Goal: Browse casually: Explore the website without a specific task or goal

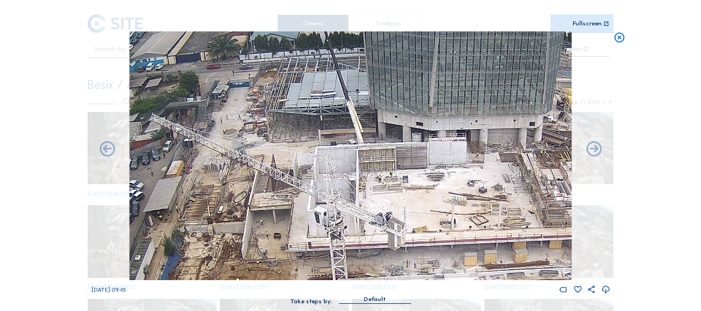
click at [620, 34] on icon at bounding box center [619, 37] width 12 height 13
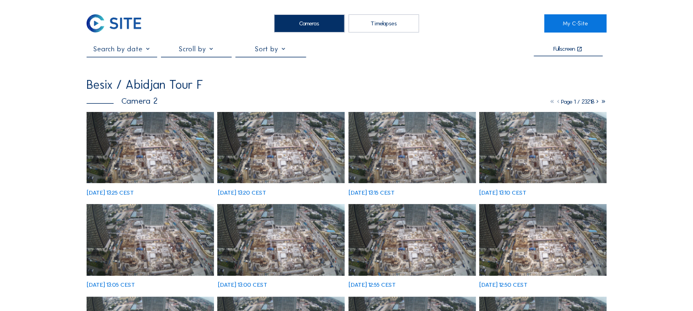
click at [148, 151] on img at bounding box center [150, 148] width 127 height 72
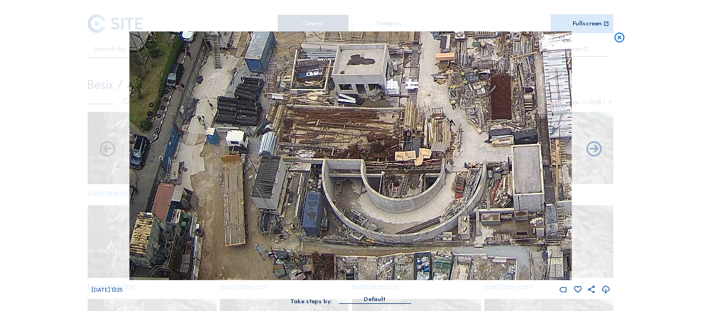
drag, startPoint x: 240, startPoint y: 243, endPoint x: 260, endPoint y: 177, distance: 68.5
click at [260, 177] on img at bounding box center [351, 155] width 442 height 249
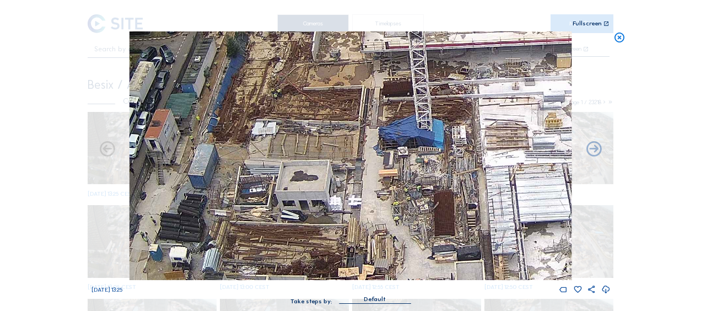
drag, startPoint x: 418, startPoint y: 63, endPoint x: 361, endPoint y: 180, distance: 129.4
click at [361, 180] on img at bounding box center [351, 155] width 442 height 249
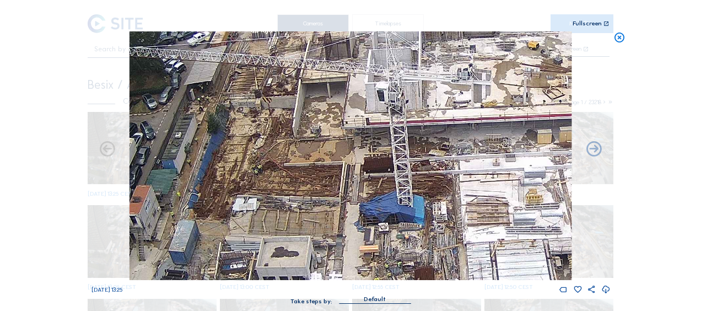
drag, startPoint x: 402, startPoint y: 168, endPoint x: 383, endPoint y: 244, distance: 78.5
click at [383, 244] on img at bounding box center [351, 155] width 442 height 249
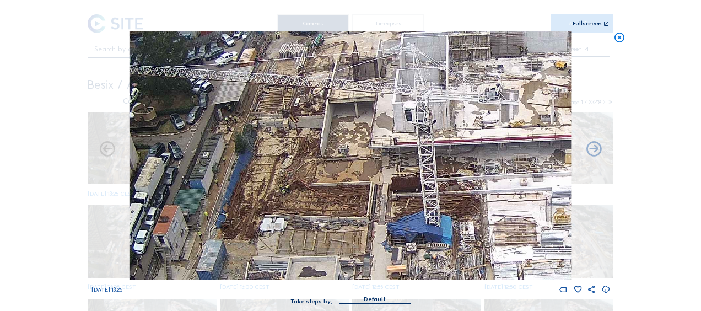
drag, startPoint x: 366, startPoint y: 152, endPoint x: 394, endPoint y: 172, distance: 34.0
click at [394, 172] on img at bounding box center [351, 155] width 442 height 249
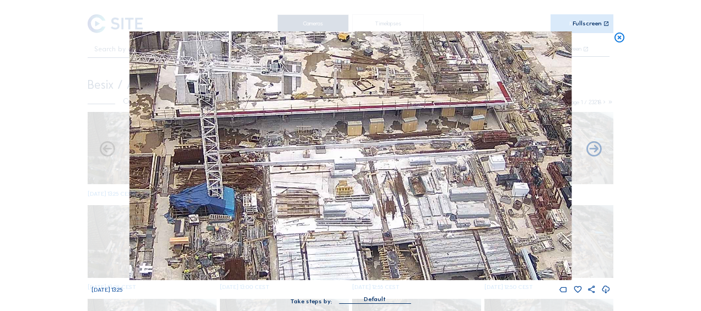
drag, startPoint x: 516, startPoint y: 233, endPoint x: 148, endPoint y: 201, distance: 370.1
click at [148, 201] on img at bounding box center [351, 155] width 442 height 249
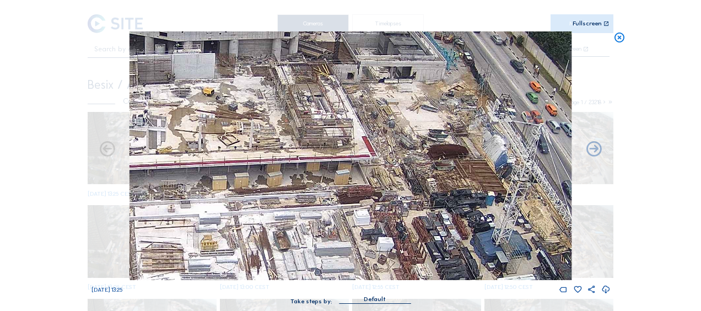
drag, startPoint x: 360, startPoint y: 187, endPoint x: 359, endPoint y: 207, distance: 20.4
click at [359, 207] on img at bounding box center [351, 155] width 442 height 249
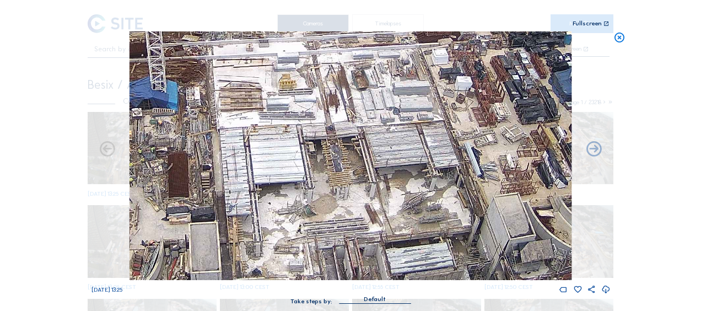
drag, startPoint x: 330, startPoint y: 226, endPoint x: 408, endPoint y: 65, distance: 179.0
click at [408, 65] on img at bounding box center [351, 155] width 442 height 249
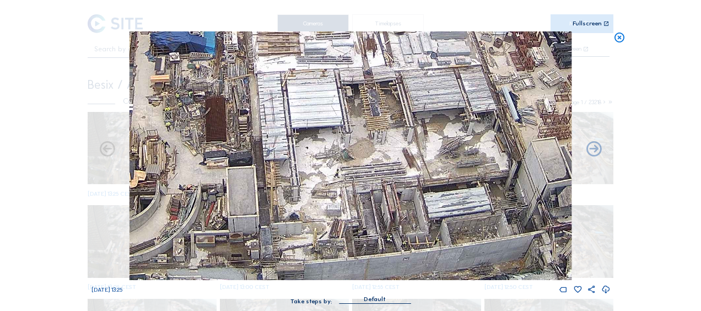
drag, startPoint x: 397, startPoint y: 130, endPoint x: 402, endPoint y: 120, distance: 11.1
click at [402, 120] on img at bounding box center [351, 155] width 442 height 249
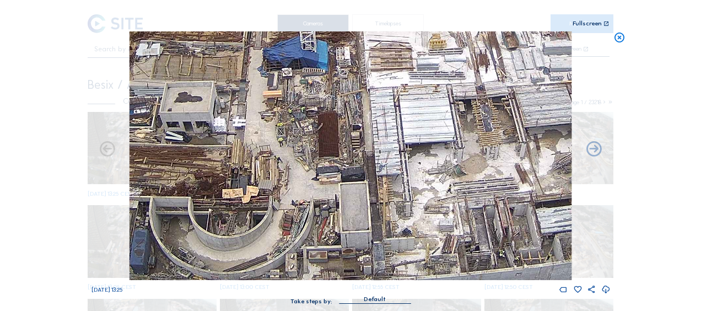
drag, startPoint x: 200, startPoint y: 131, endPoint x: 308, endPoint y: 157, distance: 110.4
click at [308, 157] on img at bounding box center [351, 155] width 442 height 249
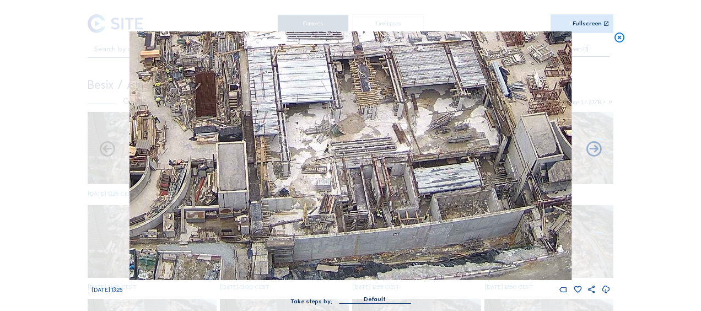
drag, startPoint x: 332, startPoint y: 235, endPoint x: 205, endPoint y: 158, distance: 148.4
click at [205, 158] on img at bounding box center [351, 155] width 442 height 249
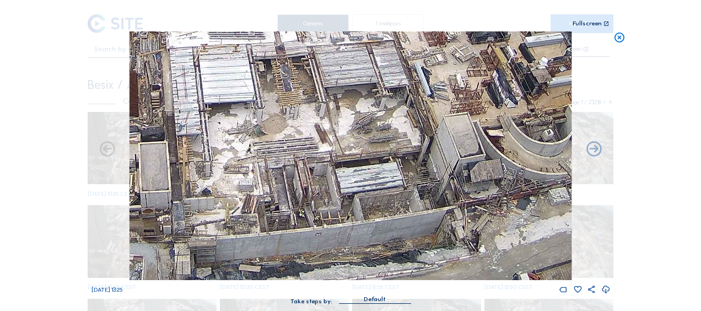
drag, startPoint x: 346, startPoint y: 209, endPoint x: 288, endPoint y: 175, distance: 67.5
click at [265, 170] on img at bounding box center [351, 155] width 442 height 249
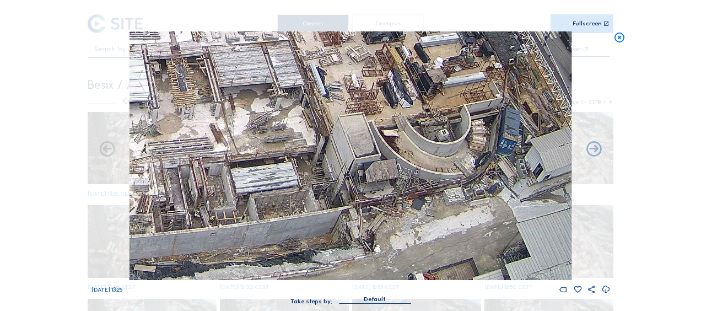
drag, startPoint x: 339, startPoint y: 162, endPoint x: 319, endPoint y: 161, distance: 20.4
click at [319, 161] on img at bounding box center [351, 155] width 442 height 249
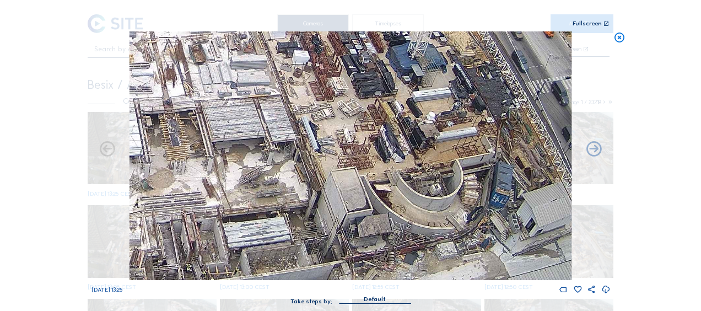
drag, startPoint x: 415, startPoint y: 133, endPoint x: 419, endPoint y: 185, distance: 52.0
click at [419, 185] on img at bounding box center [351, 155] width 442 height 249
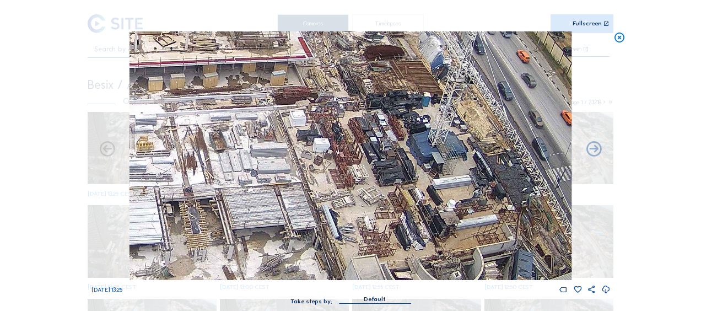
drag, startPoint x: 392, startPoint y: 106, endPoint x: 413, endPoint y: 193, distance: 90.0
click at [413, 193] on img at bounding box center [351, 155] width 442 height 249
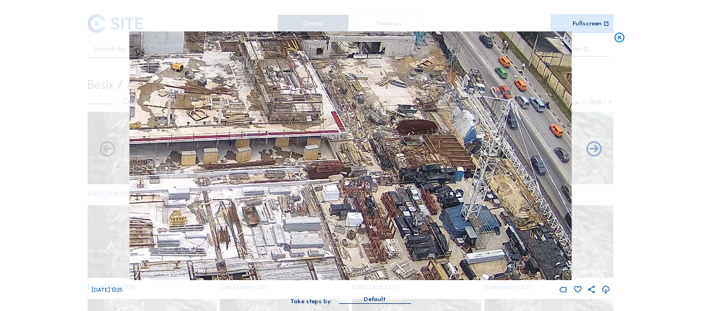
drag, startPoint x: 380, startPoint y: 138, endPoint x: 402, endPoint y: 196, distance: 61.4
click at [402, 196] on img at bounding box center [351, 155] width 442 height 249
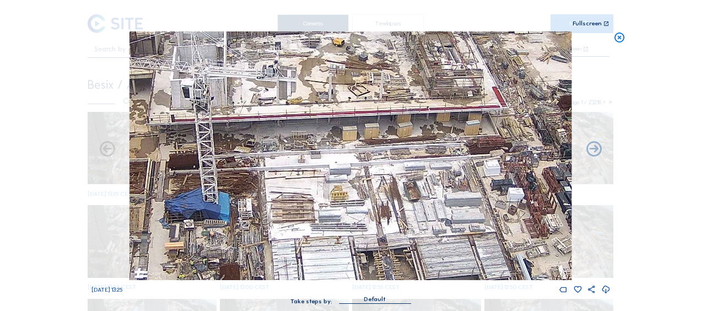
drag, startPoint x: 187, startPoint y: 193, endPoint x: 348, endPoint y: 168, distance: 162.8
click at [348, 168] on img at bounding box center [351, 155] width 442 height 249
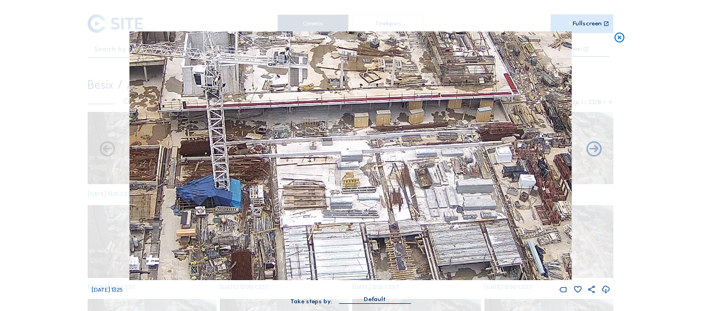
drag, startPoint x: 225, startPoint y: 193, endPoint x: 251, endPoint y: 138, distance: 61.6
click at [251, 138] on img at bounding box center [351, 155] width 442 height 249
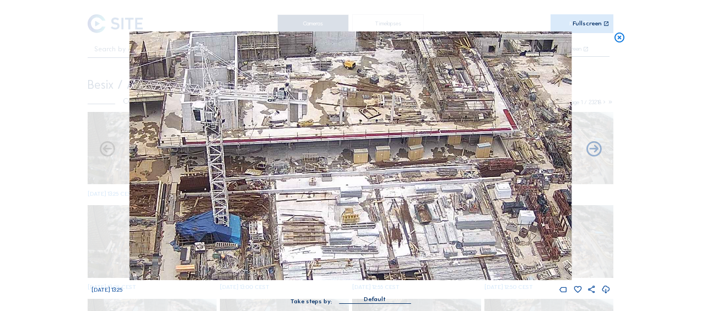
drag, startPoint x: 377, startPoint y: 105, endPoint x: 350, endPoint y: 196, distance: 95.4
click at [350, 196] on img at bounding box center [351, 155] width 442 height 249
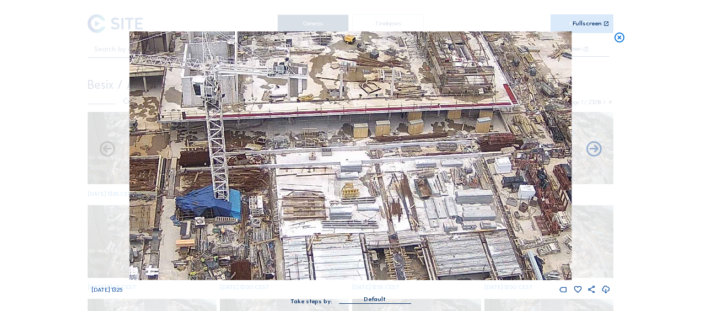
drag, startPoint x: 340, startPoint y: 206, endPoint x: 337, endPoint y: 97, distance: 109.2
click at [332, 75] on img at bounding box center [351, 155] width 442 height 249
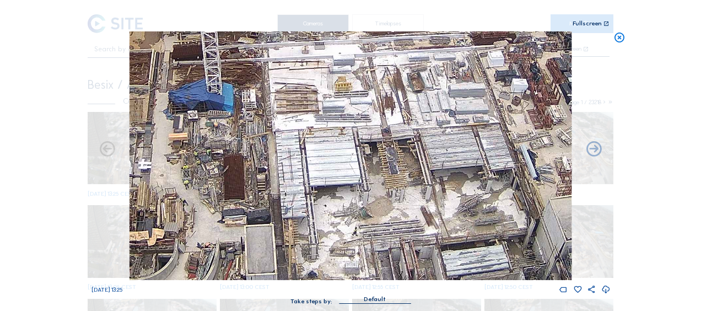
drag, startPoint x: 345, startPoint y: 184, endPoint x: 347, endPoint y: 112, distance: 71.7
click at [347, 110] on img at bounding box center [351, 155] width 442 height 249
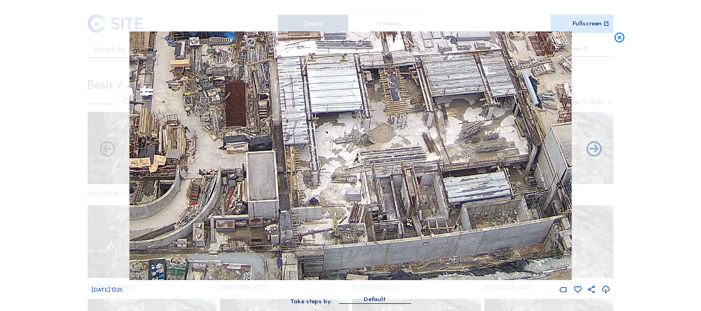
click at [620, 41] on icon at bounding box center [619, 37] width 12 height 13
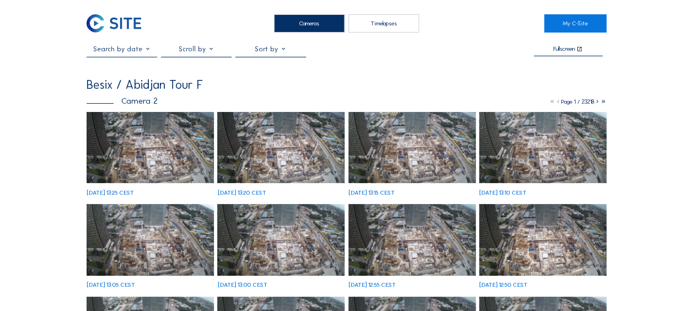
click at [164, 159] on img at bounding box center [150, 148] width 127 height 72
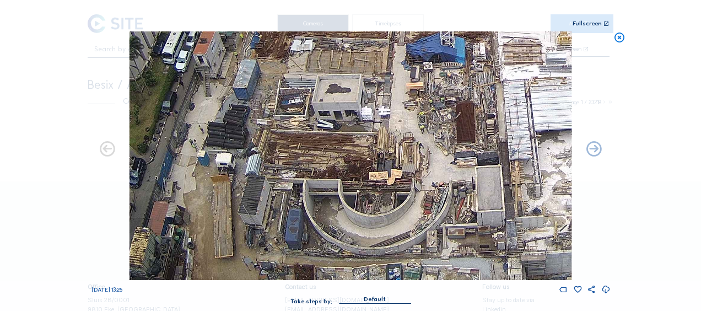
drag, startPoint x: 213, startPoint y: 250, endPoint x: 306, endPoint y: 233, distance: 94.3
click at [306, 233] on img at bounding box center [351, 155] width 442 height 249
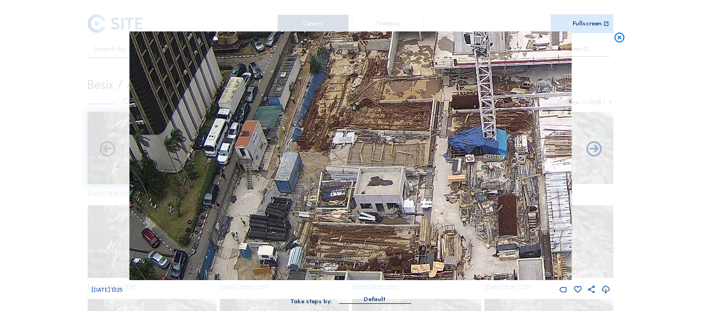
drag, startPoint x: 290, startPoint y: 73, endPoint x: 332, endPoint y: 162, distance: 98.1
click at [332, 162] on img at bounding box center [351, 155] width 442 height 249
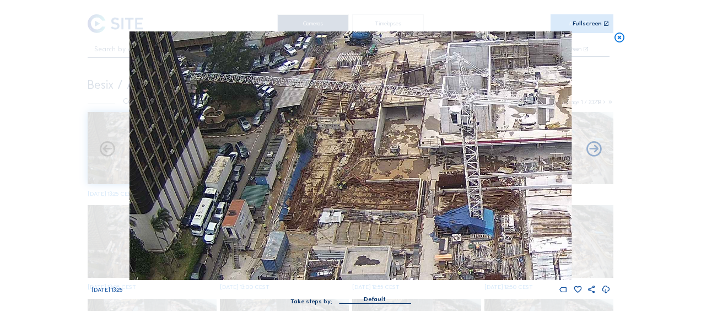
drag, startPoint x: 332, startPoint y: 121, endPoint x: 319, endPoint y: 201, distance: 80.5
click at [319, 201] on img at bounding box center [351, 155] width 442 height 249
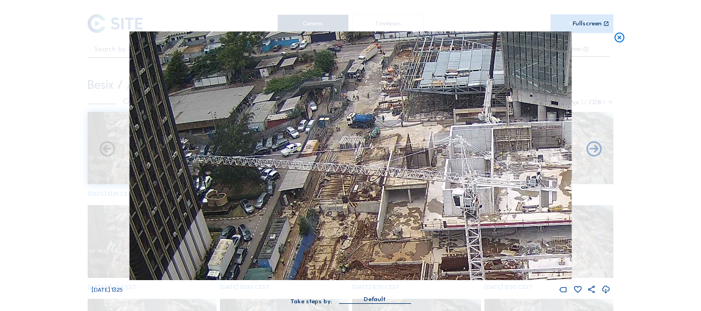
drag, startPoint x: 348, startPoint y: 90, endPoint x: 353, endPoint y: 141, distance: 51.6
click at [353, 141] on img at bounding box center [351, 155] width 442 height 249
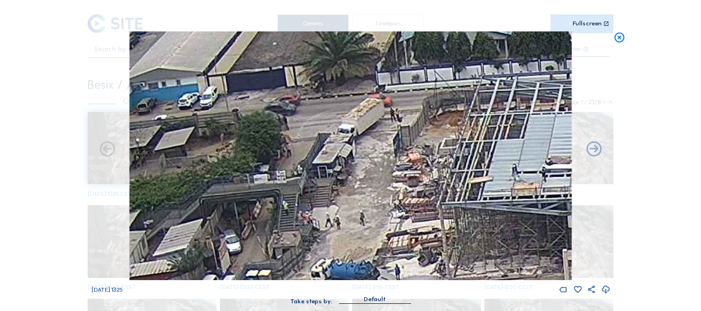
drag, startPoint x: 373, startPoint y: 84, endPoint x: 379, endPoint y: 124, distance: 40.6
click at [379, 124] on img at bounding box center [351, 155] width 442 height 249
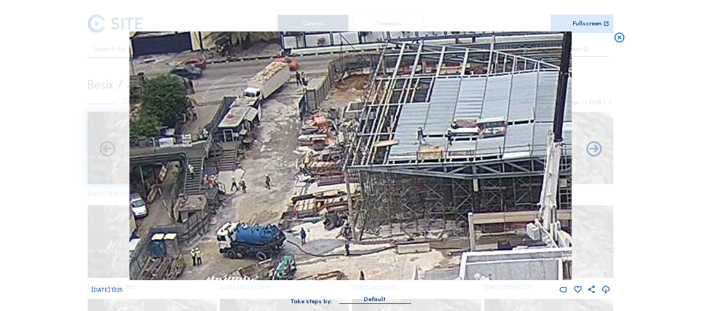
drag, startPoint x: 413, startPoint y: 154, endPoint x: 321, endPoint y: 120, distance: 98.2
click at [321, 120] on img at bounding box center [351, 155] width 442 height 249
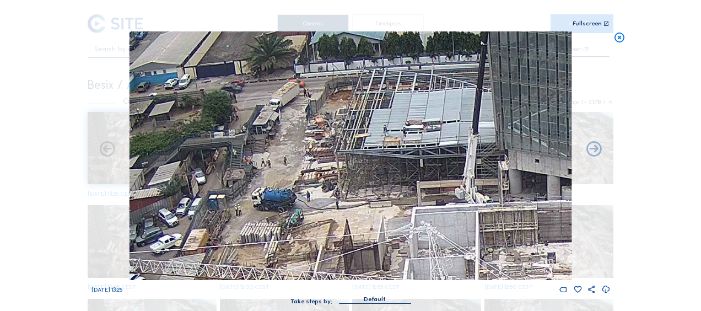
drag, startPoint x: 377, startPoint y: 195, endPoint x: 271, endPoint y: 143, distance: 117.8
click at [271, 143] on img at bounding box center [351, 155] width 442 height 249
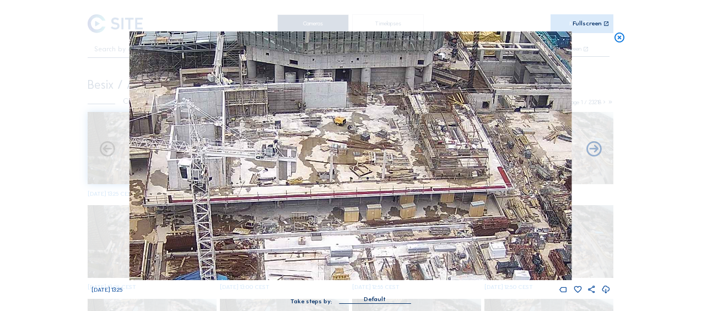
drag, startPoint x: 428, startPoint y: 230, endPoint x: 272, endPoint y: 150, distance: 175.0
click at [272, 150] on img at bounding box center [351, 155] width 442 height 249
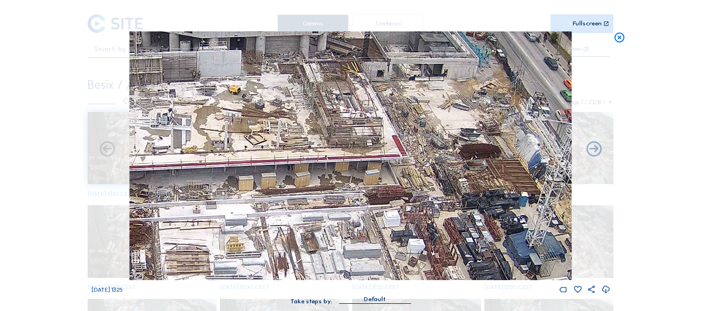
drag, startPoint x: 360, startPoint y: 206, endPoint x: 267, endPoint y: 186, distance: 95.8
click at [267, 186] on img at bounding box center [351, 155] width 442 height 249
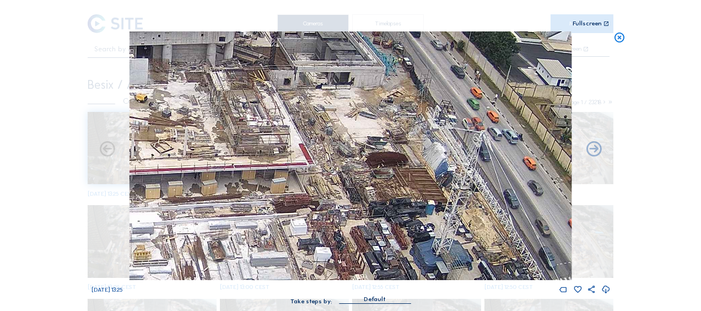
drag, startPoint x: 417, startPoint y: 165, endPoint x: 336, endPoint y: 187, distance: 84.5
click at [325, 177] on img at bounding box center [351, 155] width 442 height 249
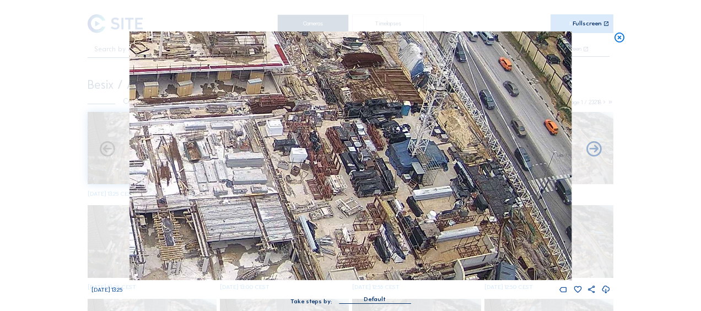
drag, startPoint x: 398, startPoint y: 125, endPoint x: 384, endPoint y: 79, distance: 47.8
click at [384, 79] on img at bounding box center [351, 155] width 442 height 249
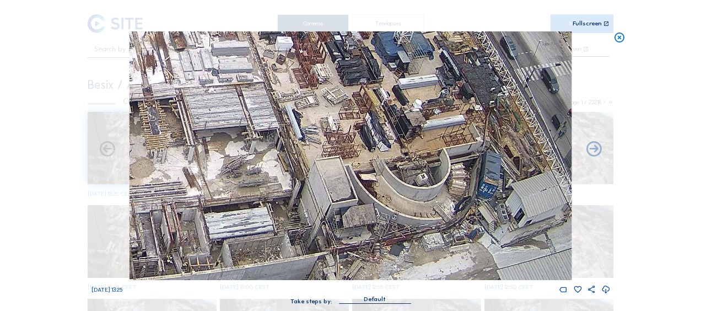
drag, startPoint x: 396, startPoint y: 107, endPoint x: 415, endPoint y: 127, distance: 27.7
click at [390, 79] on img at bounding box center [351, 155] width 442 height 249
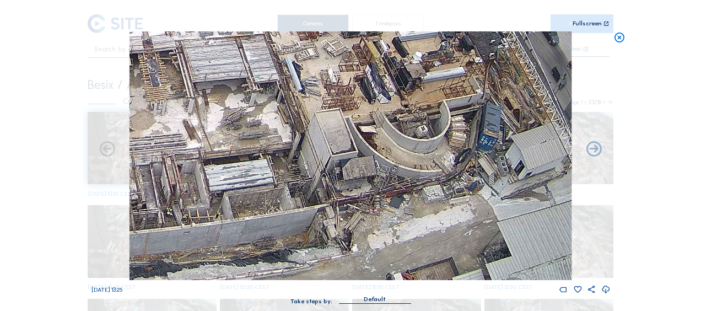
drag, startPoint x: 428, startPoint y: 197, endPoint x: 444, endPoint y: 137, distance: 62.2
click at [444, 137] on img at bounding box center [351, 155] width 442 height 249
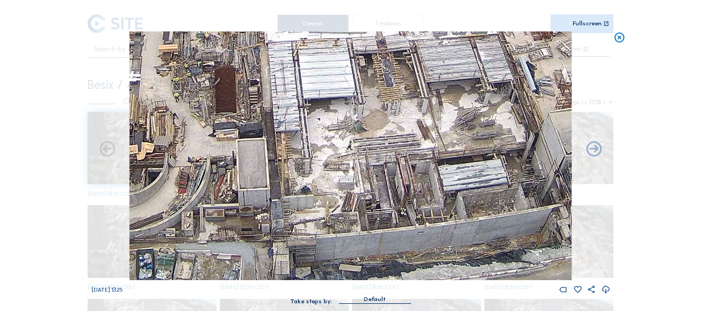
drag, startPoint x: 409, startPoint y: 182, endPoint x: 510, endPoint y: 122, distance: 117.9
click at [510, 122] on img at bounding box center [351, 155] width 442 height 249
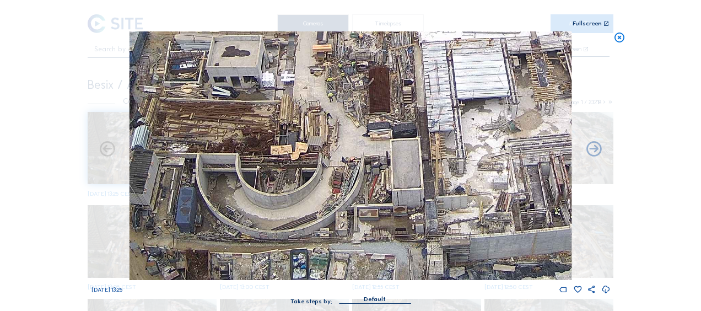
drag, startPoint x: 249, startPoint y: 205, endPoint x: 396, endPoint y: 145, distance: 158.4
click at [396, 145] on img at bounding box center [351, 155] width 442 height 249
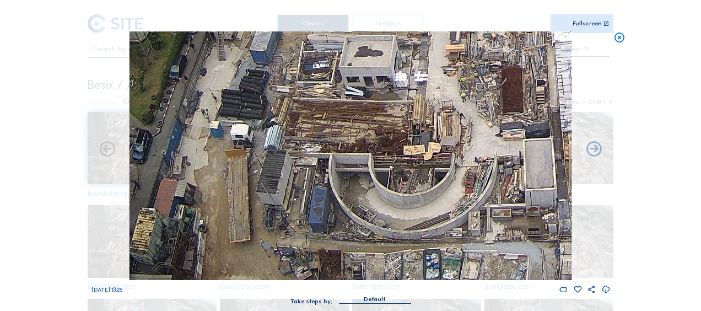
drag, startPoint x: 406, startPoint y: 119, endPoint x: 417, endPoint y: 110, distance: 14.1
click at [417, 110] on img at bounding box center [351, 155] width 442 height 249
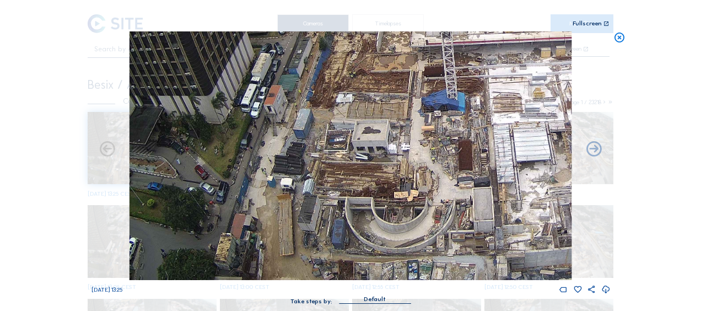
click at [621, 35] on icon at bounding box center [619, 37] width 12 height 13
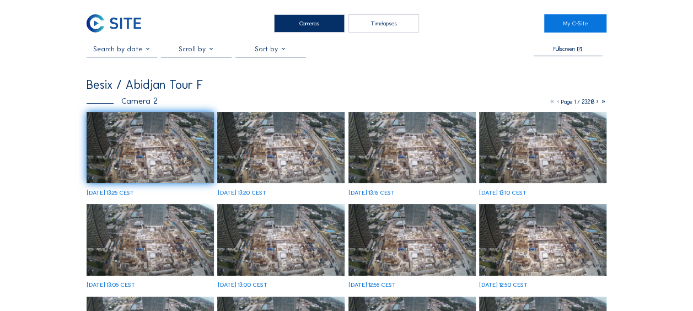
click at [94, 29] on img at bounding box center [114, 23] width 55 height 18
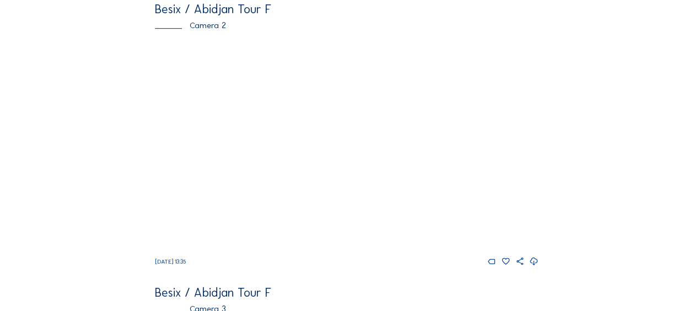
scroll to position [331, 0]
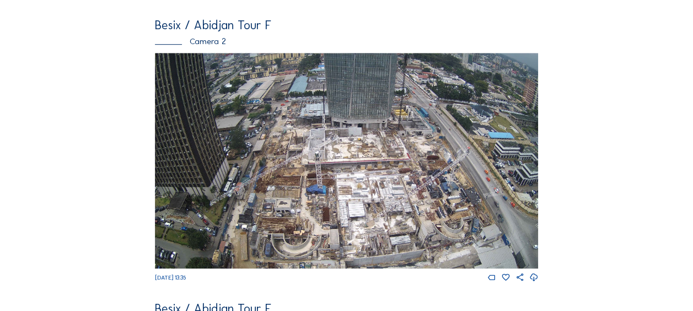
click at [47, 179] on div "Cameras Timelapses My C-Site Feed Photo Show Map Search Fullscreen Besix / Abid…" at bounding box center [346, 282] width 693 height 1226
